Goal: Task Accomplishment & Management: Manage account settings

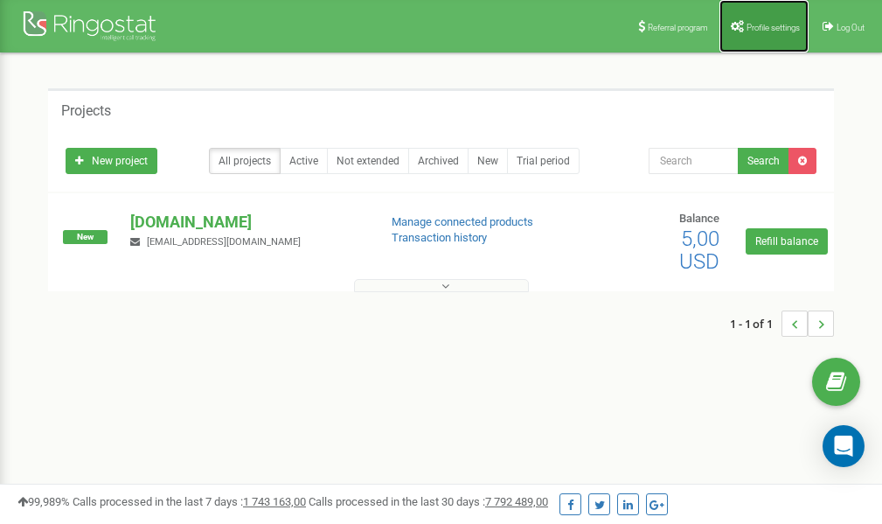
click at [761, 26] on span "Profile settings" at bounding box center [772, 28] width 53 height 10
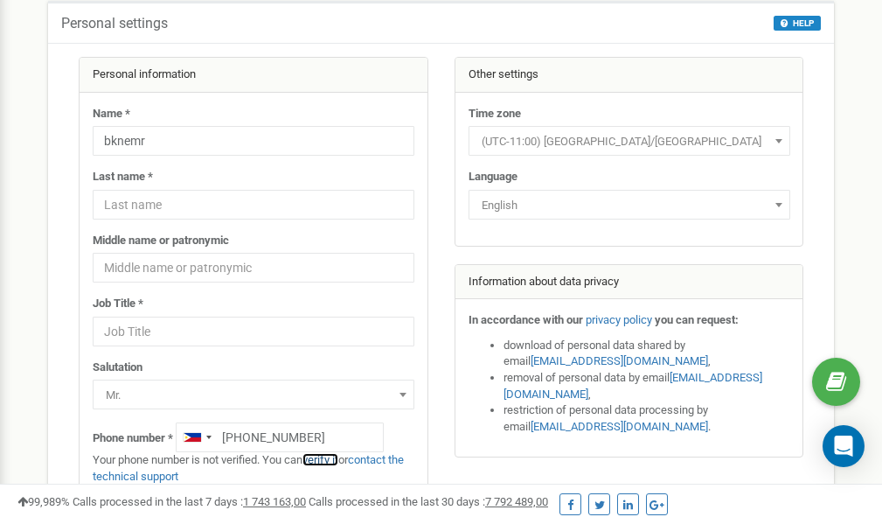
click at [330, 459] on link "verify it" at bounding box center [320, 459] width 36 height 13
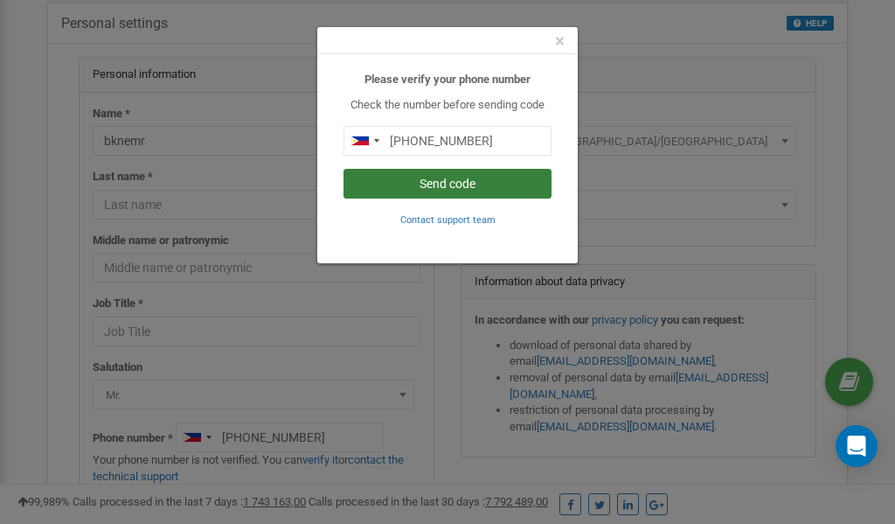
click at [458, 185] on button "Send code" at bounding box center [447, 184] width 208 height 30
